Goal: Use online tool/utility: Use online tool/utility

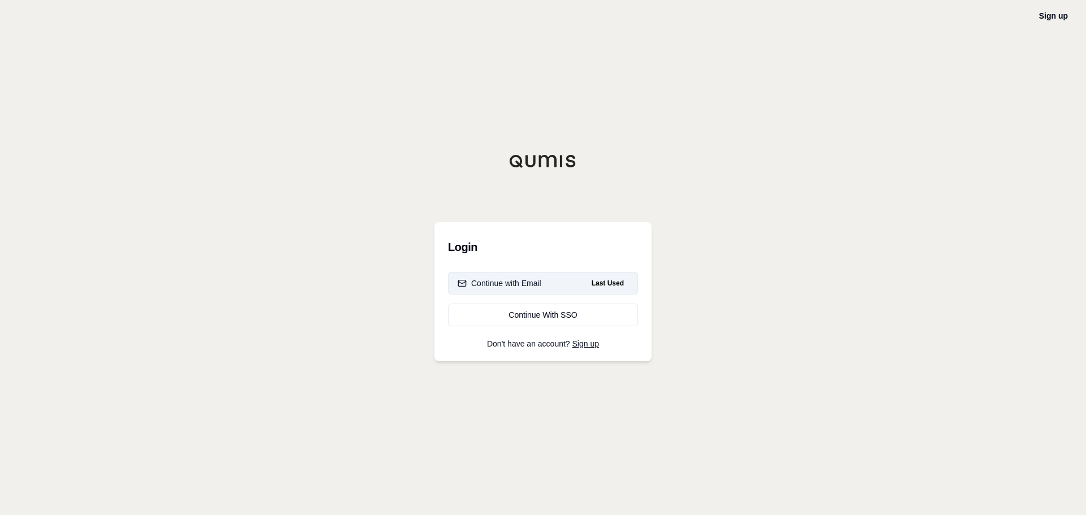
click at [478, 278] on div "Continue with Email" at bounding box center [500, 283] width 84 height 11
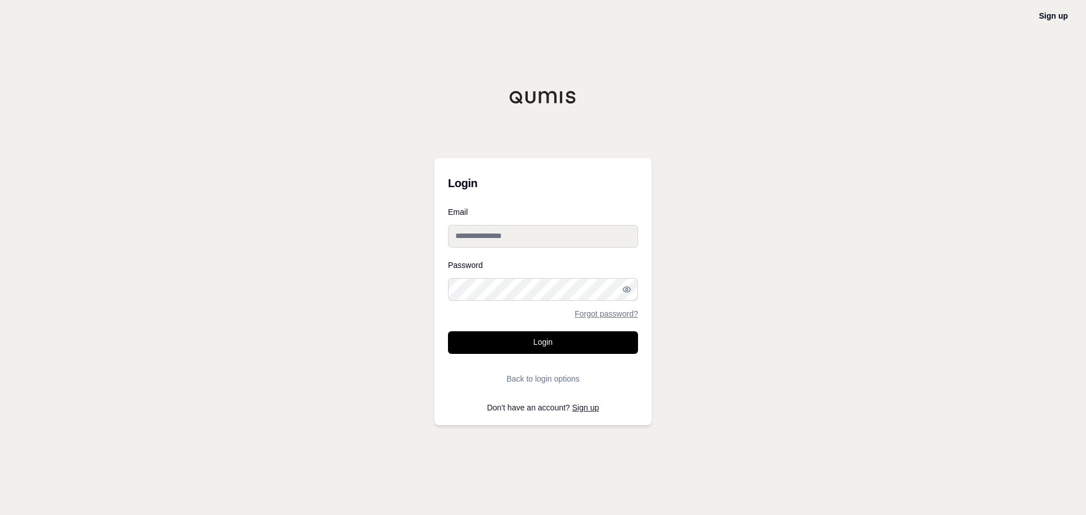
type input "**********"
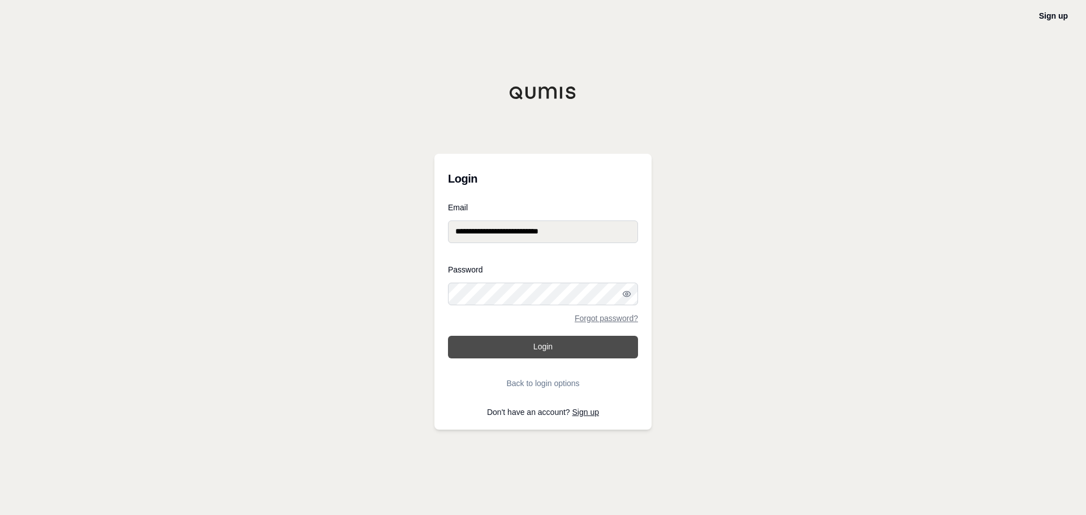
click at [538, 342] on button "Login" at bounding box center [543, 347] width 190 height 23
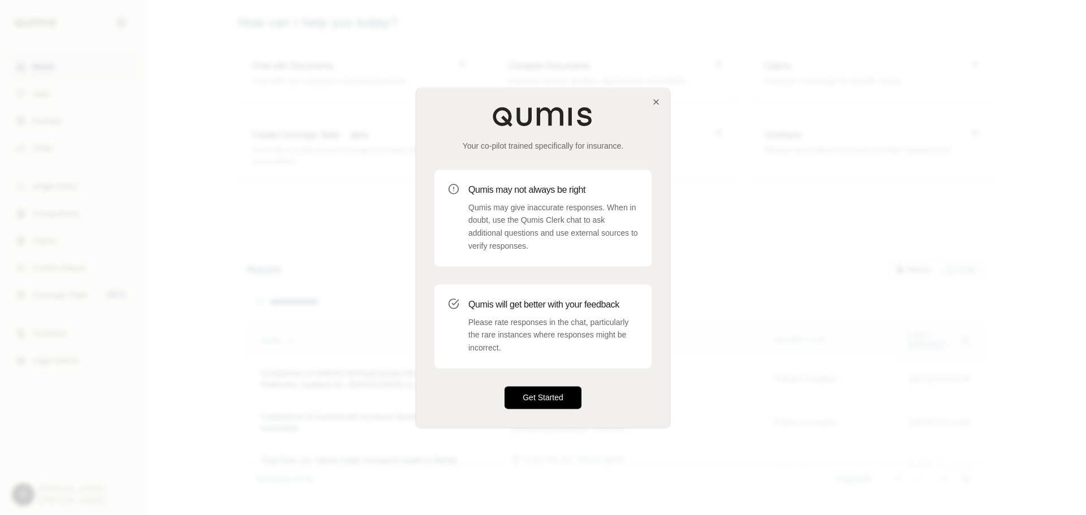
click at [550, 402] on button "Get Started" at bounding box center [543, 397] width 77 height 23
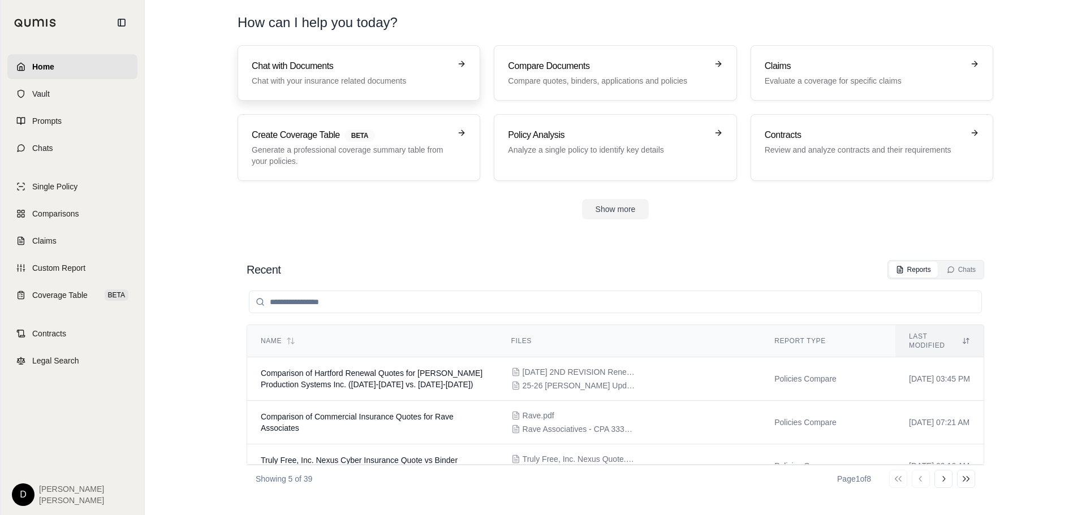
click at [328, 71] on h3 "Chat with Documents" at bounding box center [351, 66] width 199 height 14
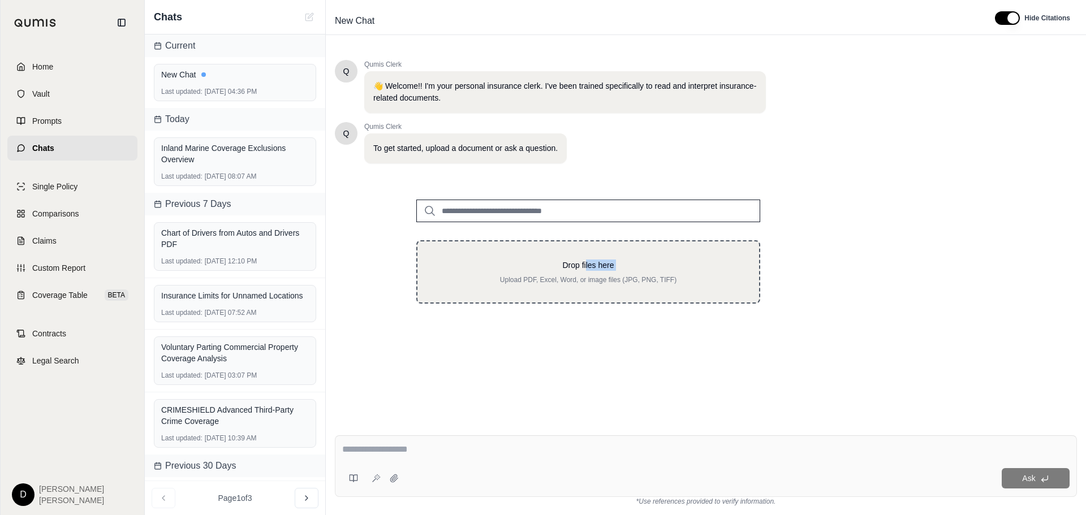
drag, startPoint x: 402, startPoint y: 343, endPoint x: 587, endPoint y: 264, distance: 201.0
click at [587, 264] on div "Q Qumis Clerk 👋 Welcome!! I'm your personal insurance clerk. I've been trained …" at bounding box center [706, 234] width 742 height 367
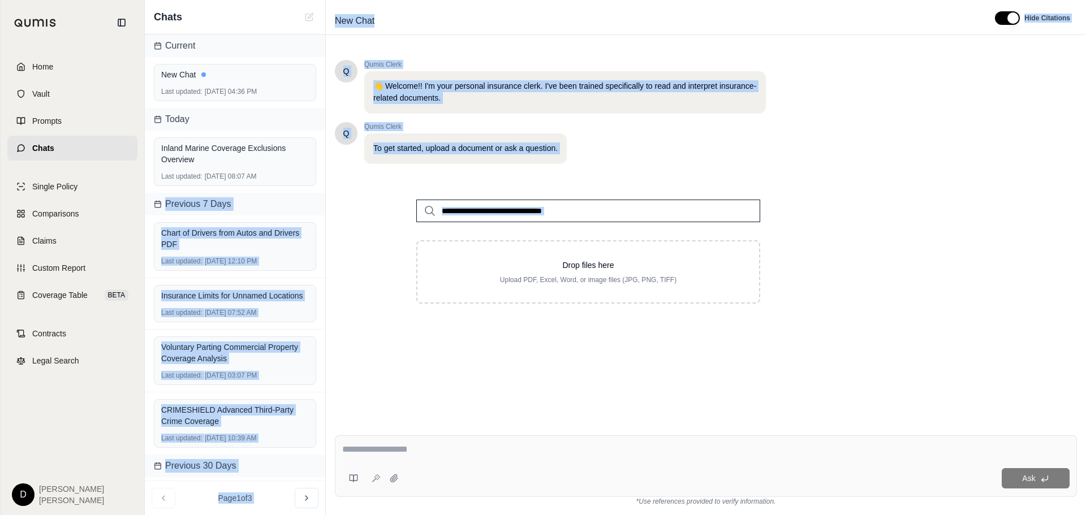
drag, startPoint x: 188, startPoint y: 212, endPoint x: 463, endPoint y: 226, distance: 275.2
click at [463, 226] on div "Chats Current New Chat Last updated: [DATE] 04:36 PM [DATE] Inland Marine Cover…" at bounding box center [615, 257] width 941 height 515
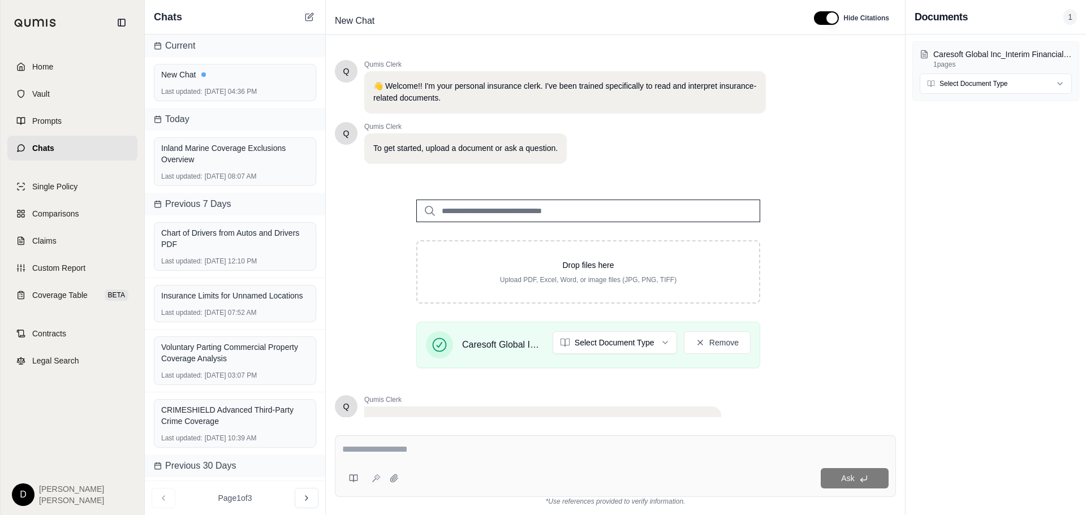
scroll to position [96, 0]
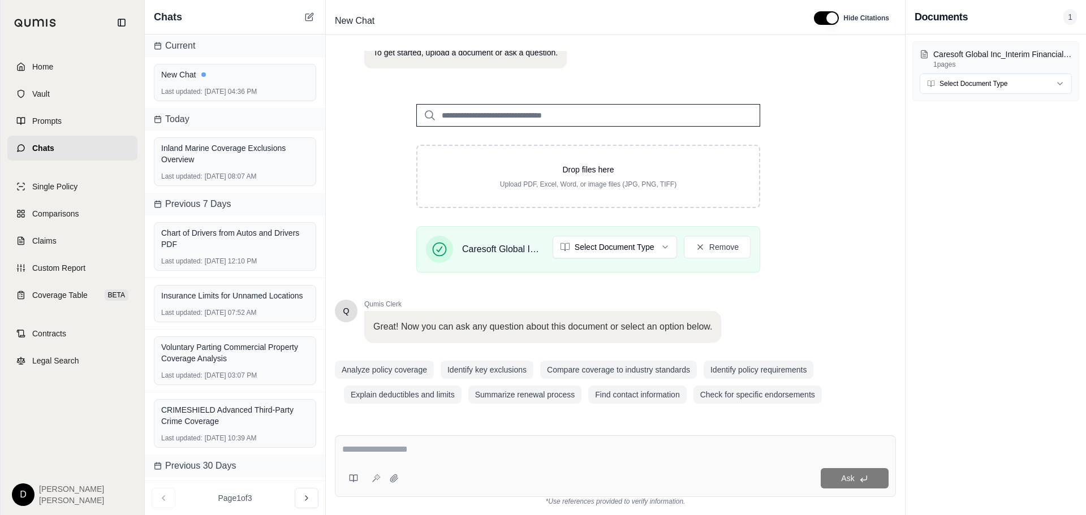
click at [395, 446] on textarea at bounding box center [615, 450] width 546 height 14
type textarea "**********"
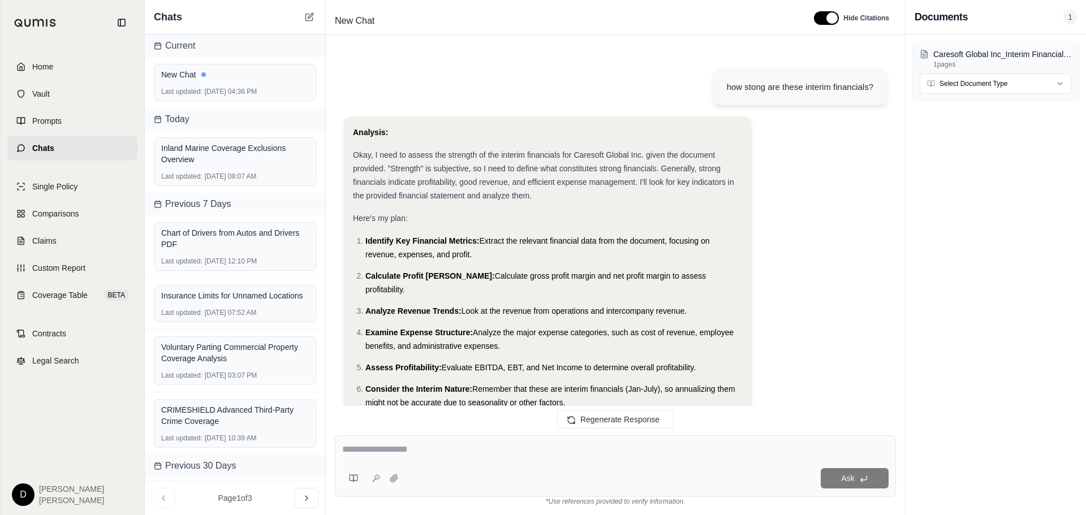
scroll to position [911, 0]
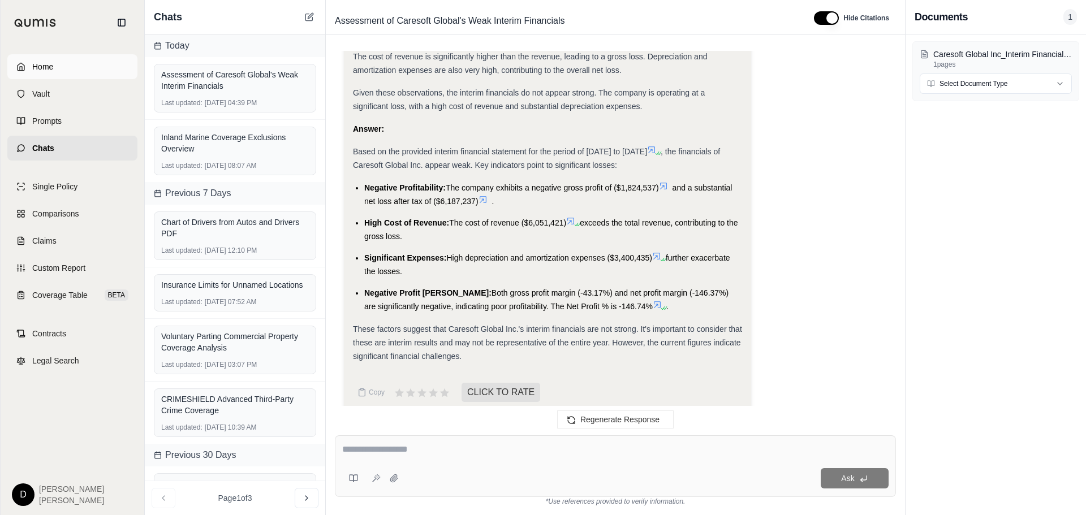
click at [59, 65] on link "Home" at bounding box center [72, 66] width 130 height 25
